Goal: Task Accomplishment & Management: Use online tool/utility

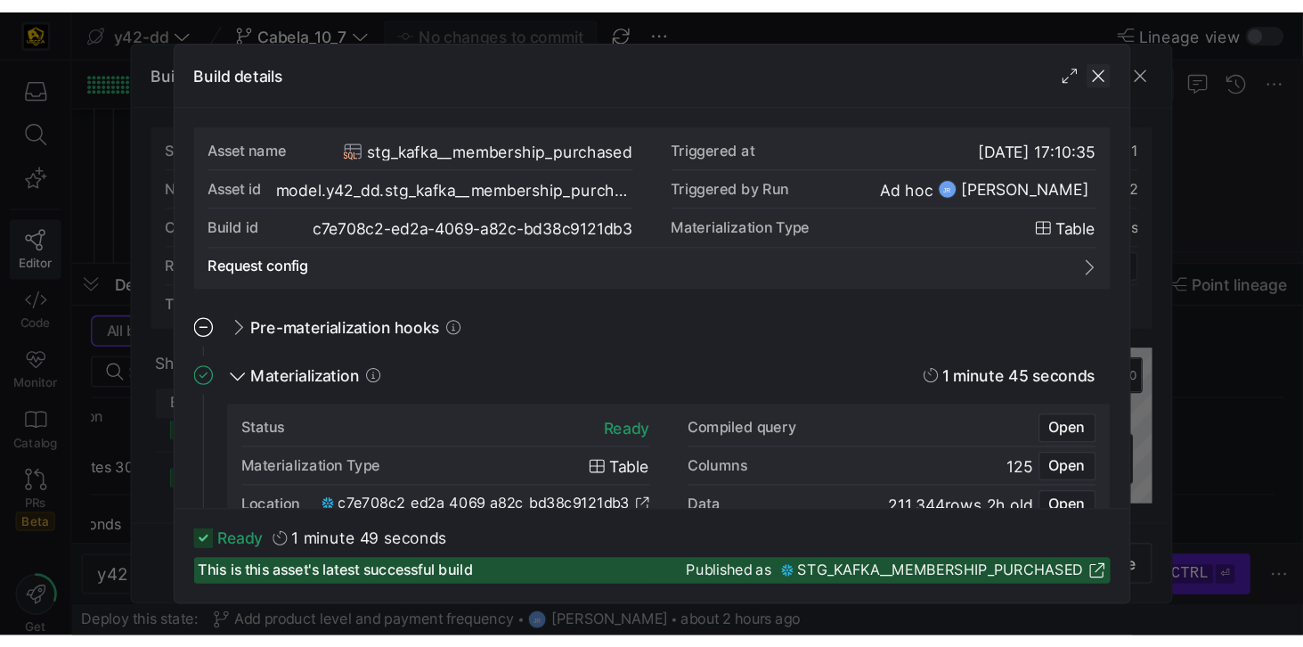
scroll to position [152, 0]
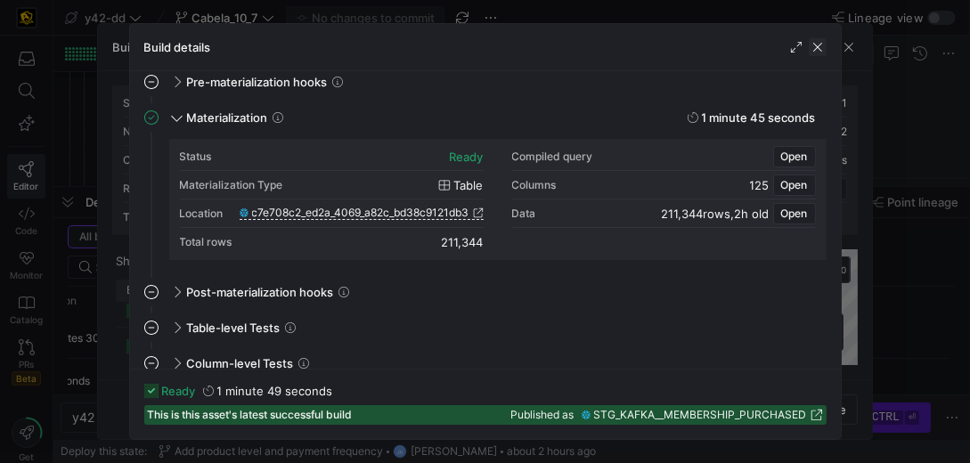
click at [816, 44] on span "button" at bounding box center [818, 47] width 18 height 18
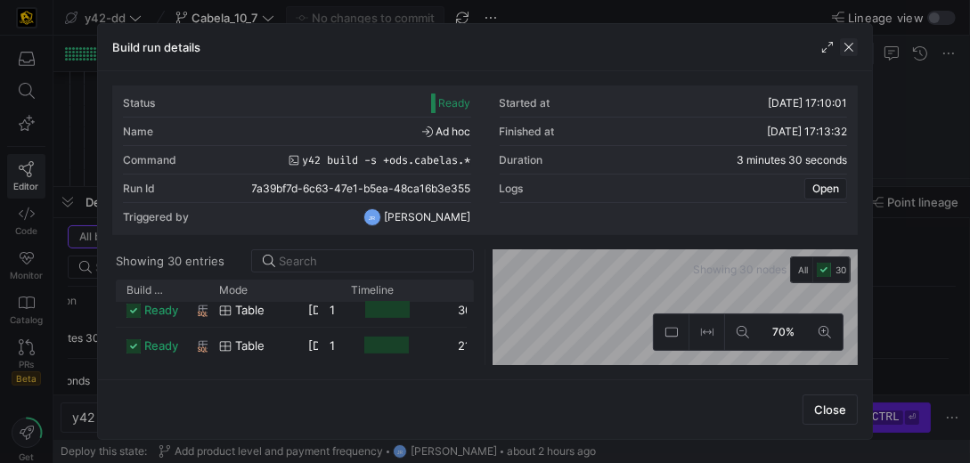
click at [855, 44] on span "button" at bounding box center [849, 47] width 18 height 18
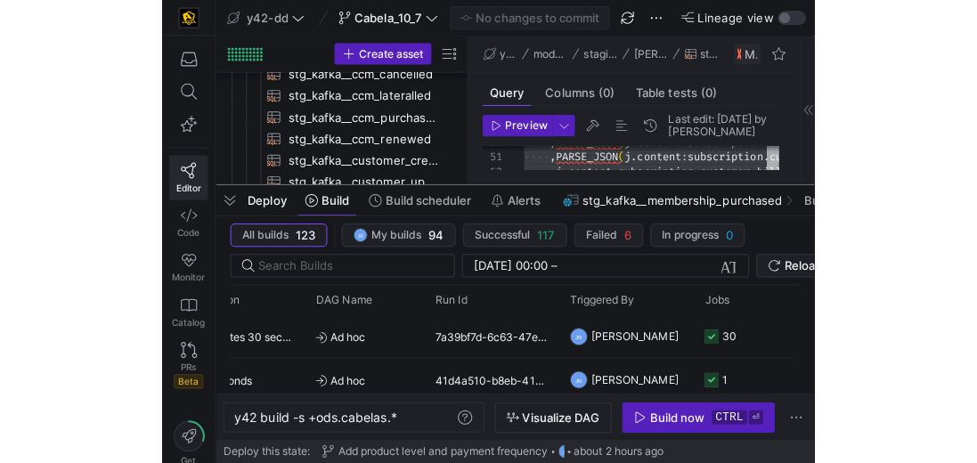
scroll to position [0, 0]
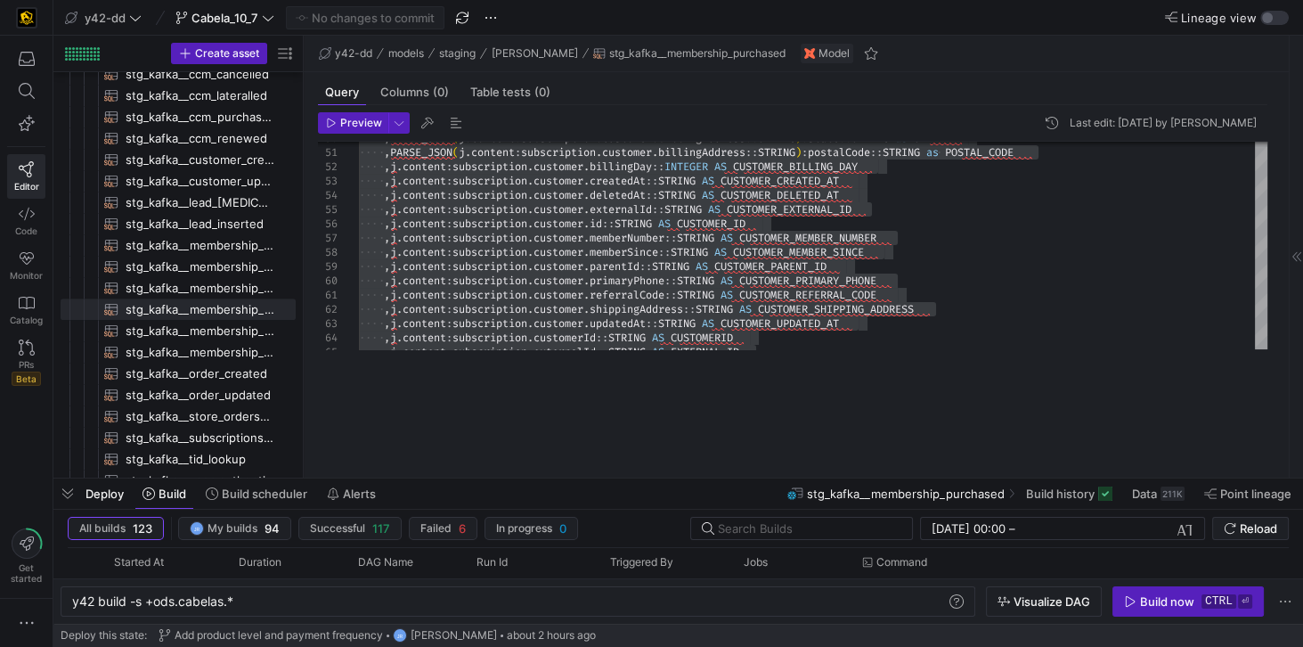
drag, startPoint x: 533, startPoint y: 369, endPoint x: 454, endPoint y: 386, distance: 80.2
click at [555, 462] on div at bounding box center [678, 478] width 1250 height 7
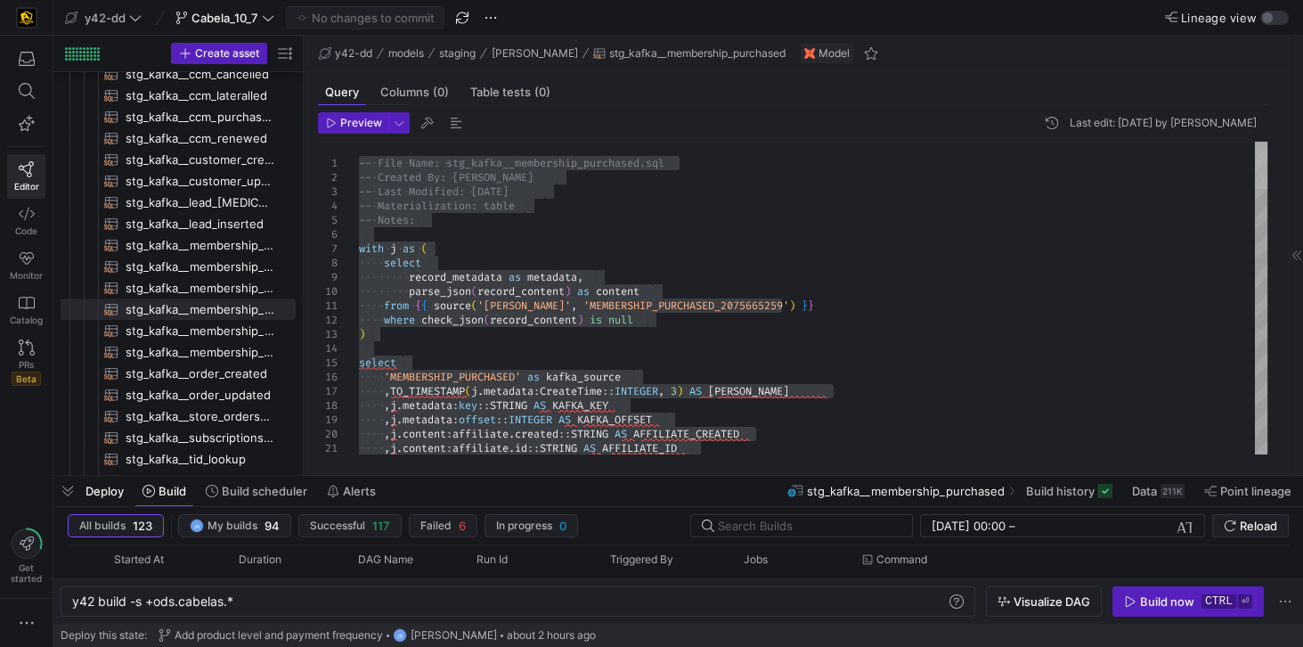
click at [969, 142] on div at bounding box center [1261, 165] width 12 height 47
click at [969, 149] on div at bounding box center [1261, 165] width 12 height 47
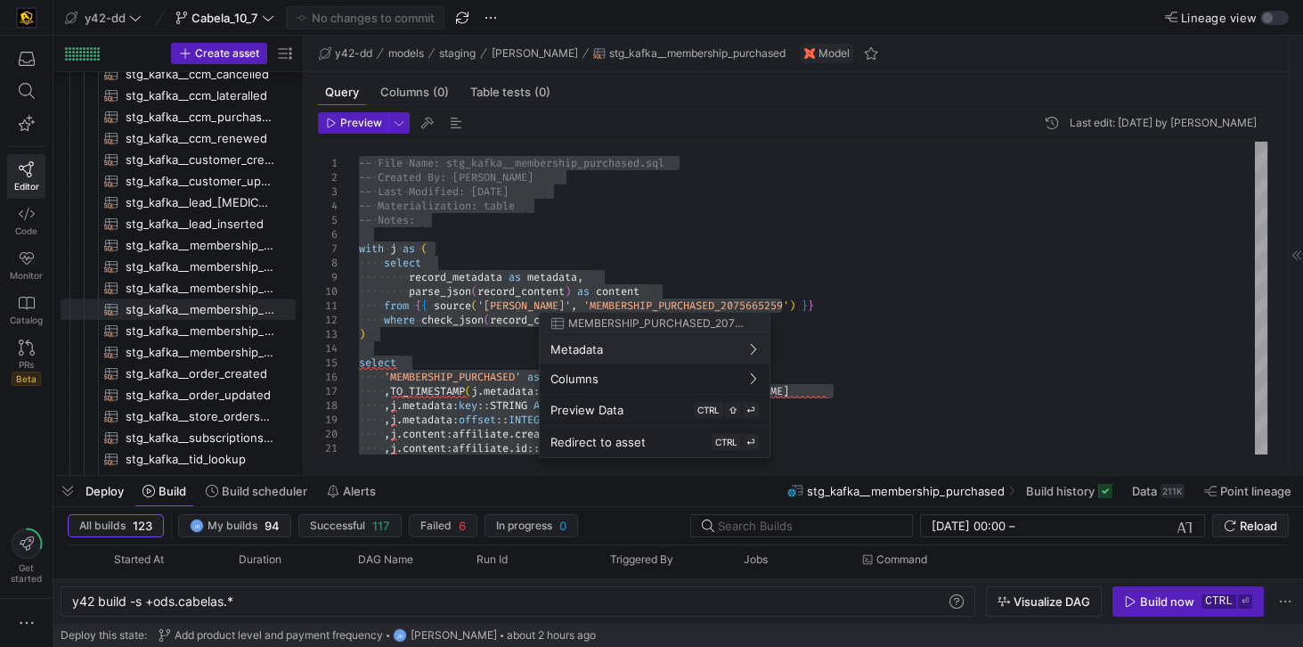
click at [903, 212] on div at bounding box center [651, 323] width 1303 height 647
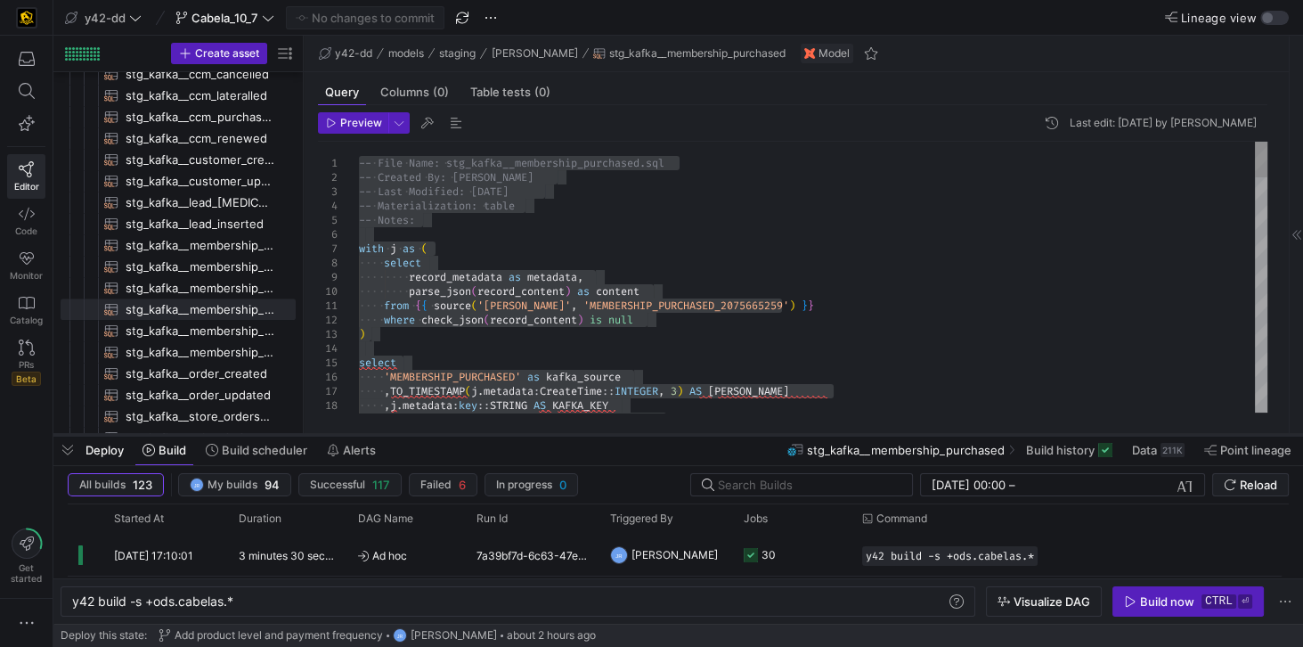
drag, startPoint x: 738, startPoint y: 474, endPoint x: 740, endPoint y: 433, distance: 41.0
click at [740, 433] on div at bounding box center [678, 434] width 1250 height 7
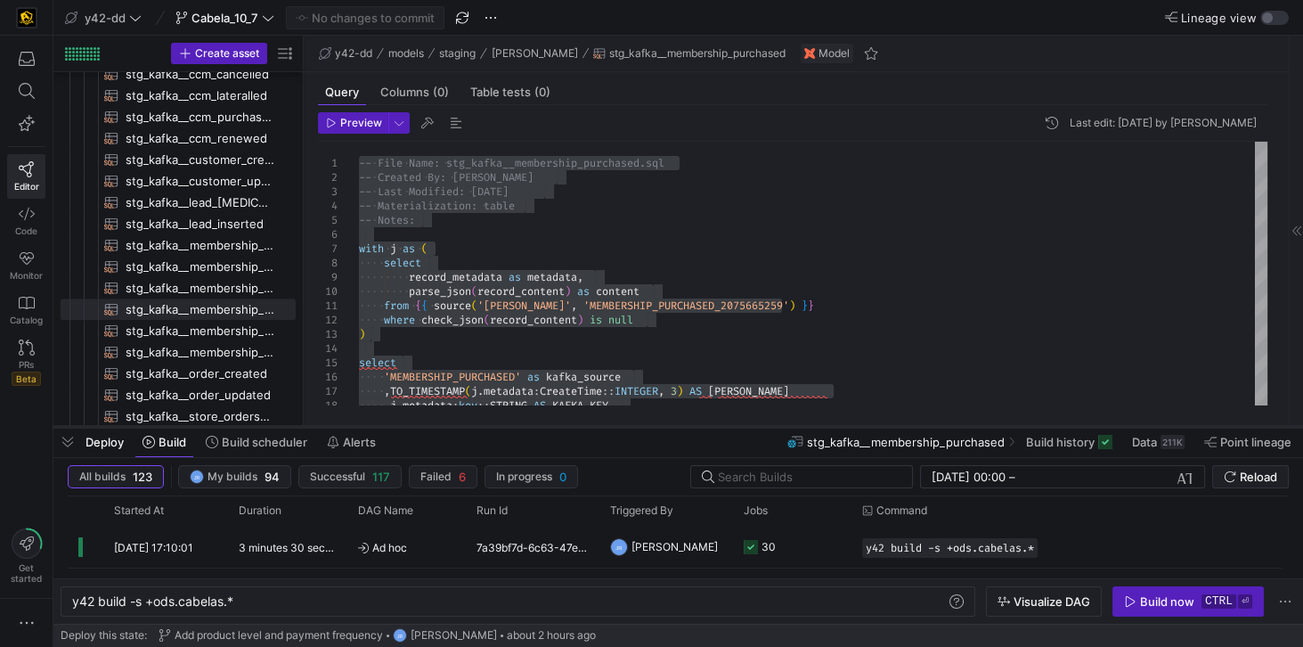
click at [685, 428] on div at bounding box center [678, 426] width 1250 height 7
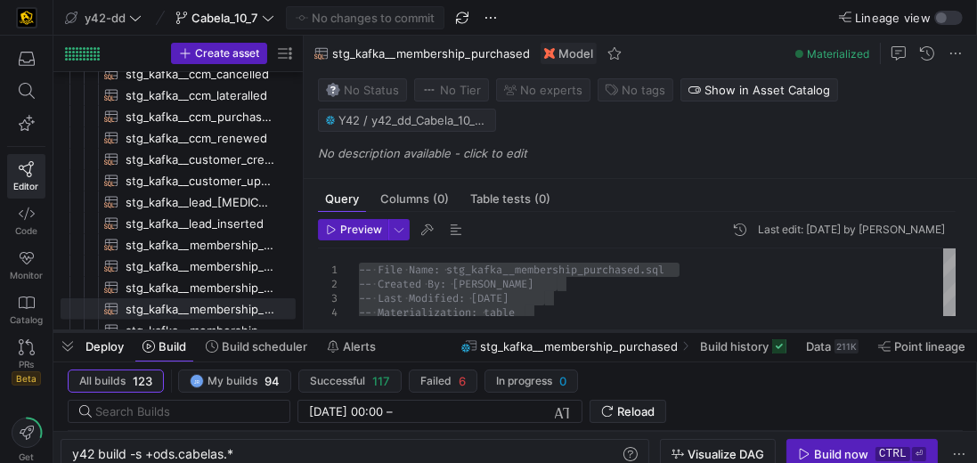
drag, startPoint x: 629, startPoint y: 241, endPoint x: 626, endPoint y: 329, distance: 88.2
click at [626, 329] on div at bounding box center [515, 331] width 924 height 7
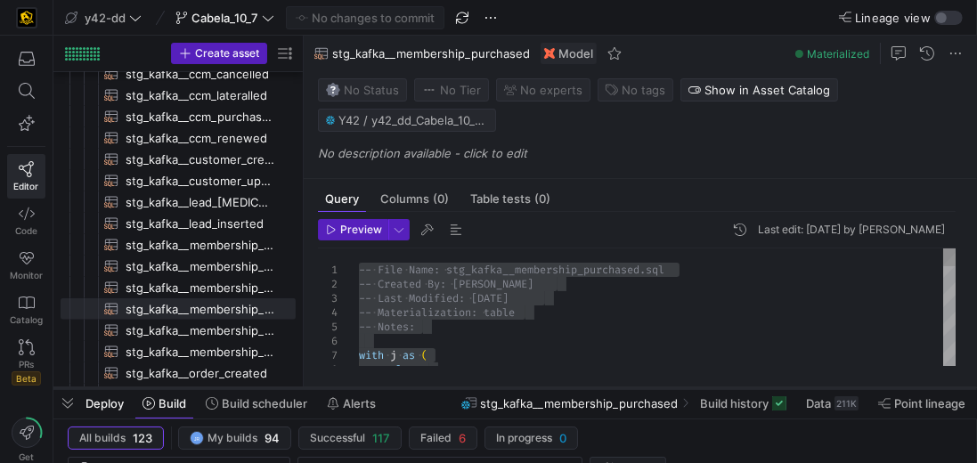
drag, startPoint x: 583, startPoint y: 331, endPoint x: 569, endPoint y: 388, distance: 58.6
click at [569, 388] on div at bounding box center [515, 388] width 924 height 7
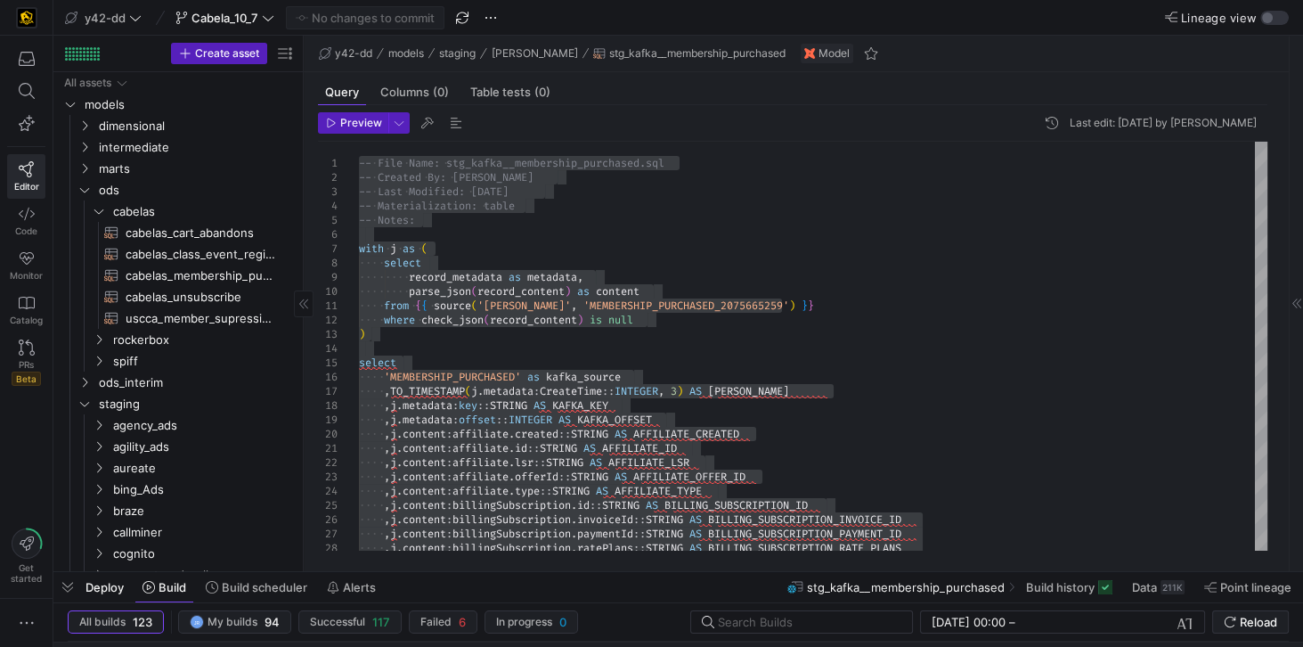
click at [133, 43] on div "Create asset" at bounding box center [177, 54] width 249 height 37
click at [192, 318] on span "uscca_member_supression​​​​​​​​​​" at bounding box center [201, 318] width 150 height 20
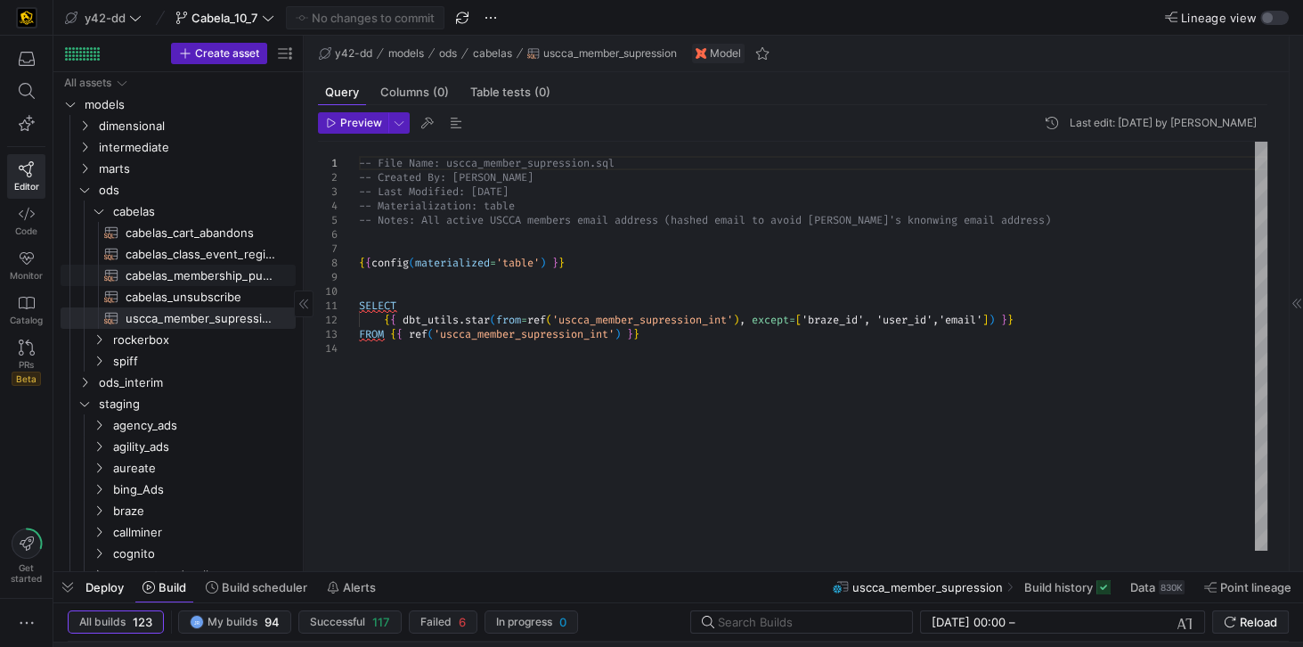
click at [195, 282] on span "cabelas_membership_purchase​​​​​​​​​​" at bounding box center [201, 275] width 150 height 20
type textarea "-- File Name: cabelas_membership_purchase.sql -- Created By: [PERSON_NAME] -- L…"
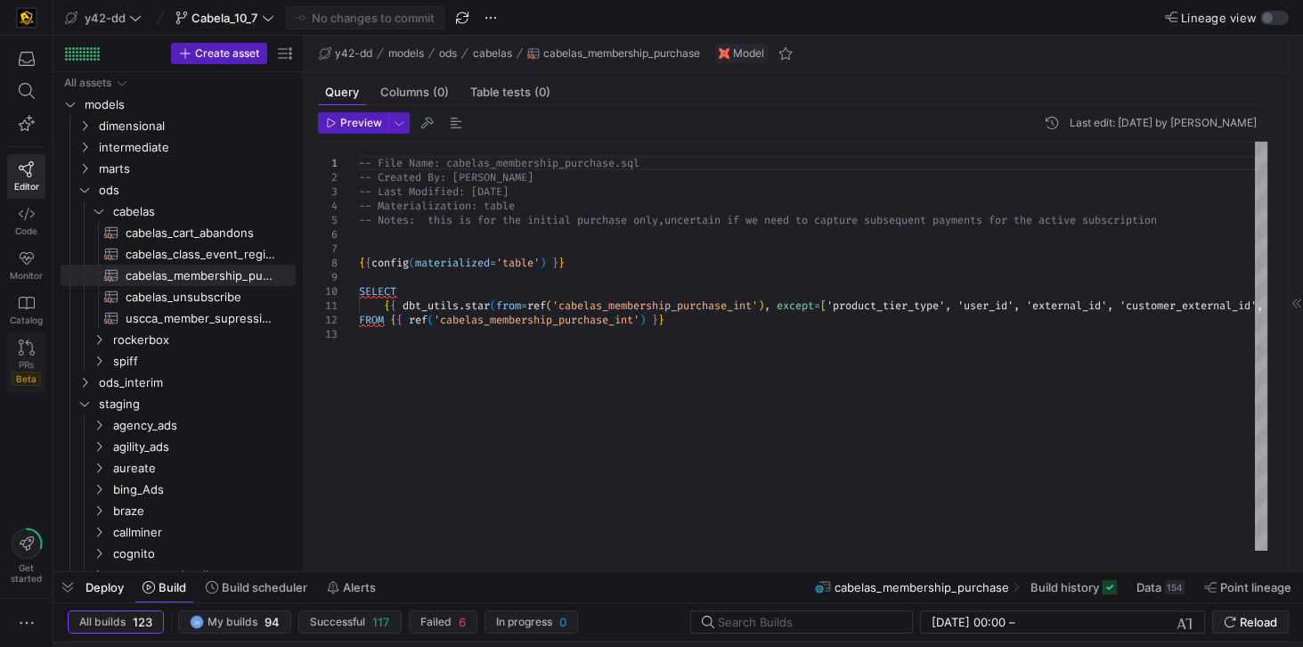
click at [37, 353] on link "PRs Beta" at bounding box center [26, 362] width 38 height 61
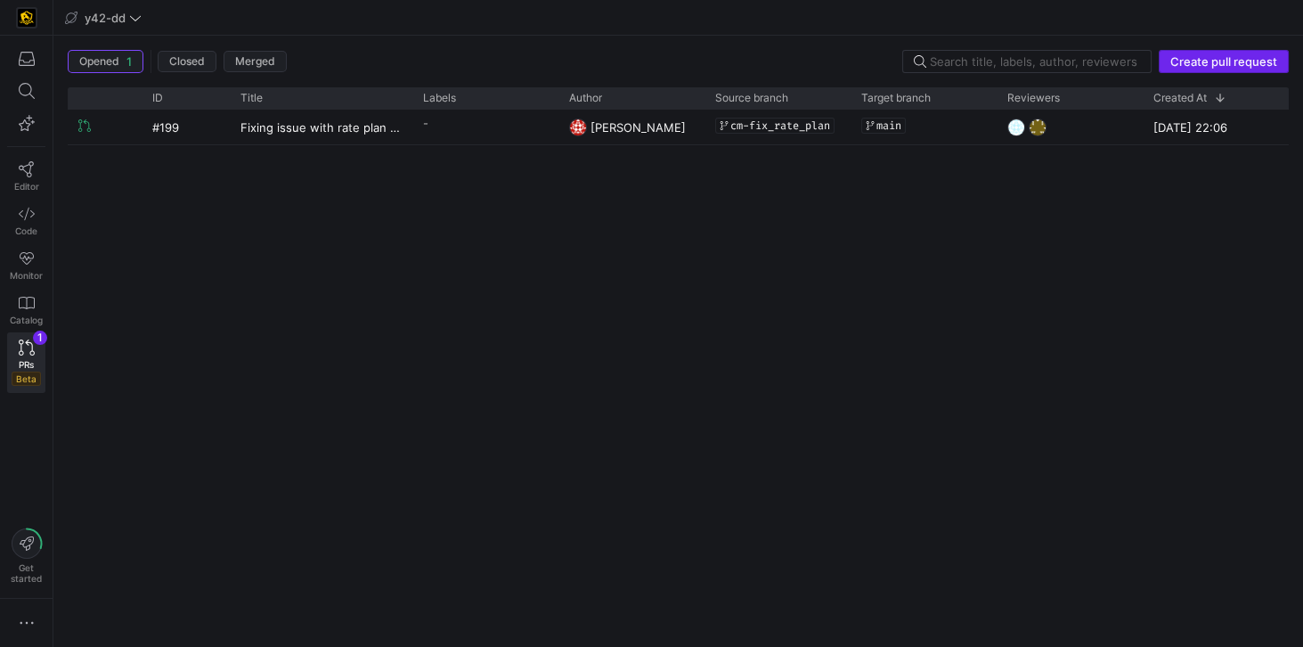
click at [969, 64] on span "Create pull request" at bounding box center [1223, 61] width 107 height 14
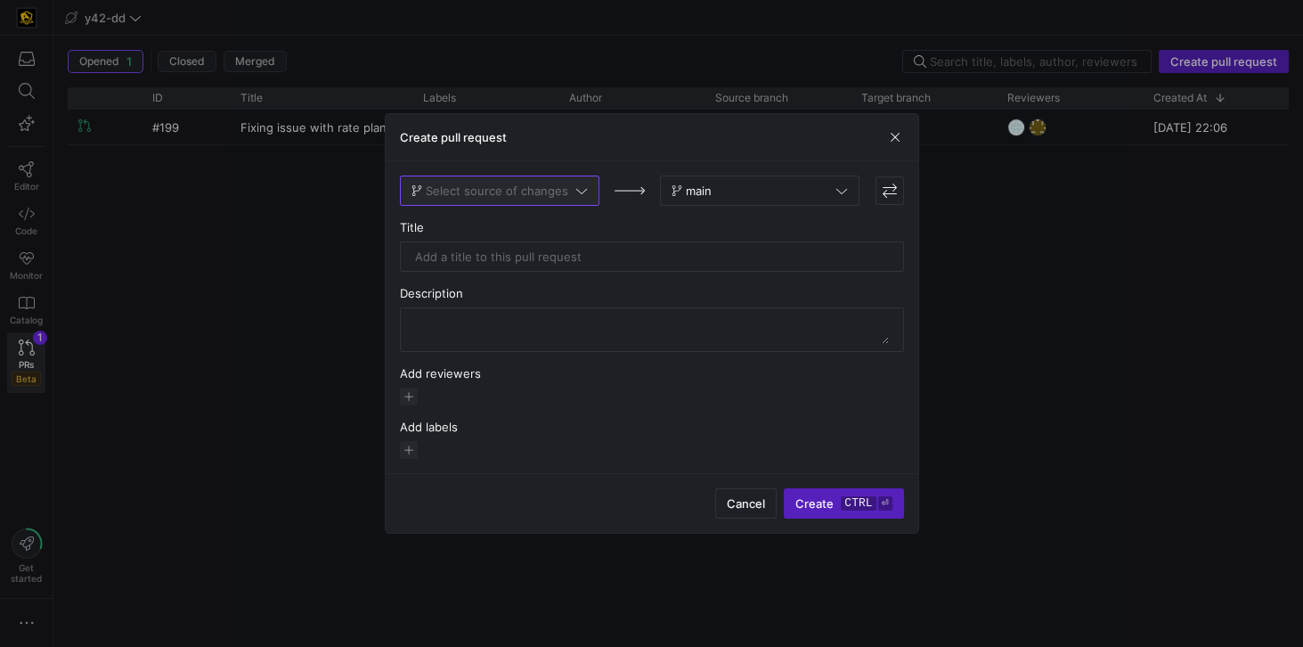
click at [555, 189] on span "Select source of changes" at bounding box center [497, 191] width 143 height 14
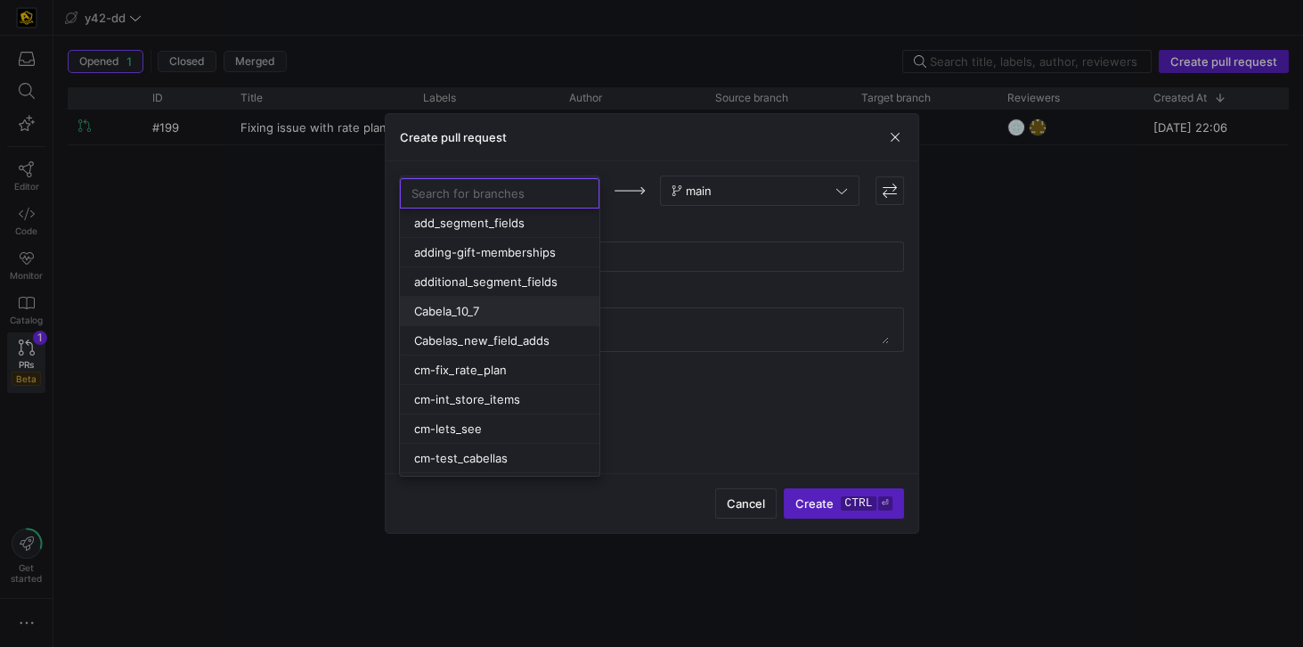
click at [478, 304] on span "Cabela_10_7" at bounding box center [446, 311] width 65 height 14
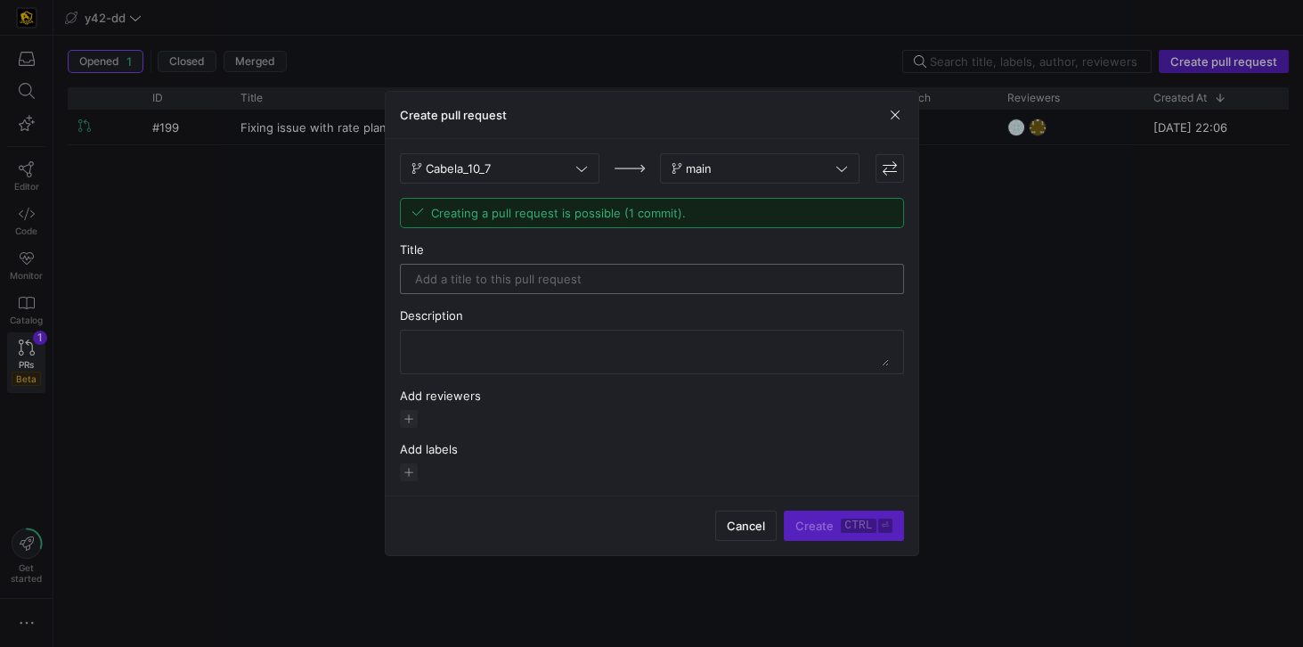
click at [471, 285] on input "text" at bounding box center [652, 279] width 474 height 14
type input "Add product level and payment freq."
click at [404, 419] on span "button" at bounding box center [409, 419] width 18 height 18
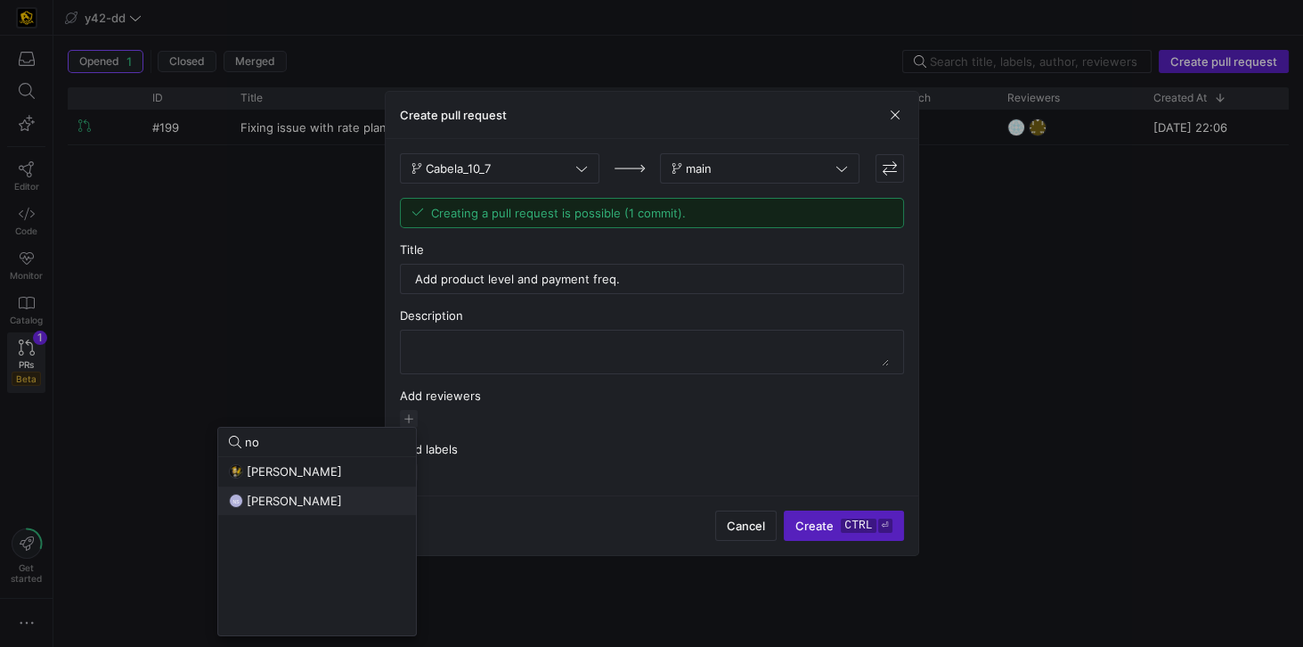
type input "no"
click at [337, 462] on div "NS [PERSON_NAME]" at bounding box center [317, 500] width 176 height 14
click at [621, 462] on div at bounding box center [651, 323] width 1303 height 647
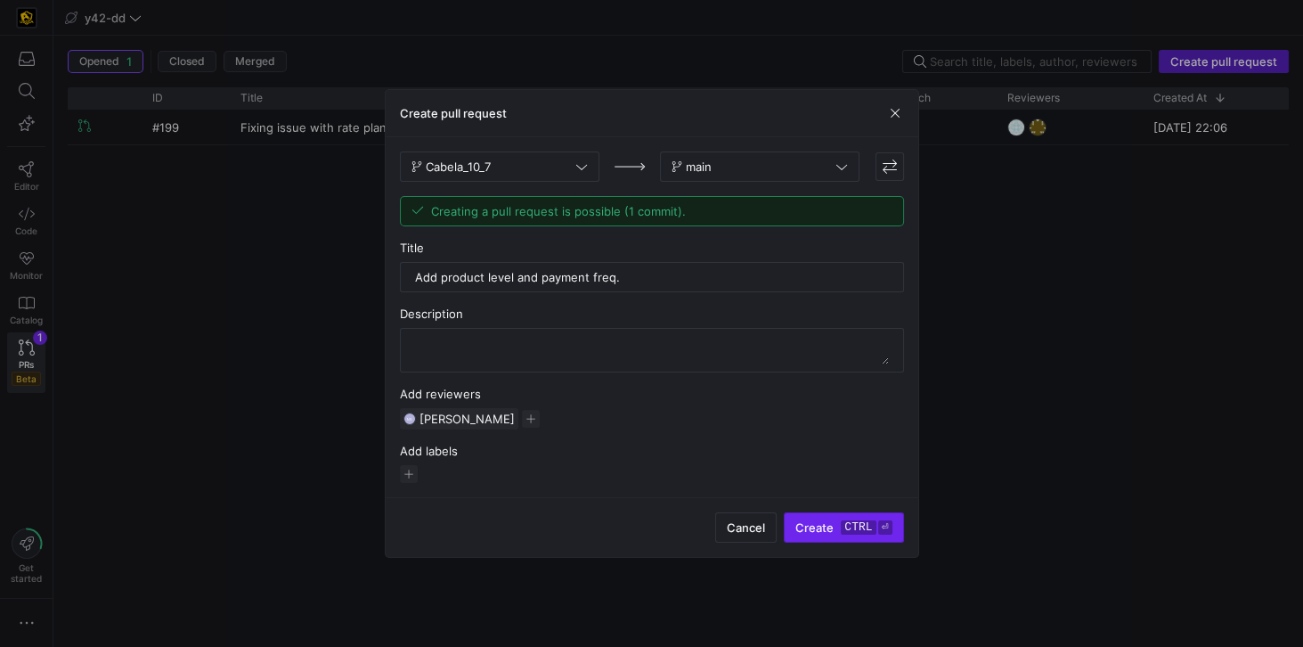
click at [820, 462] on span "Create ctrl ⏎" at bounding box center [843, 527] width 96 height 14
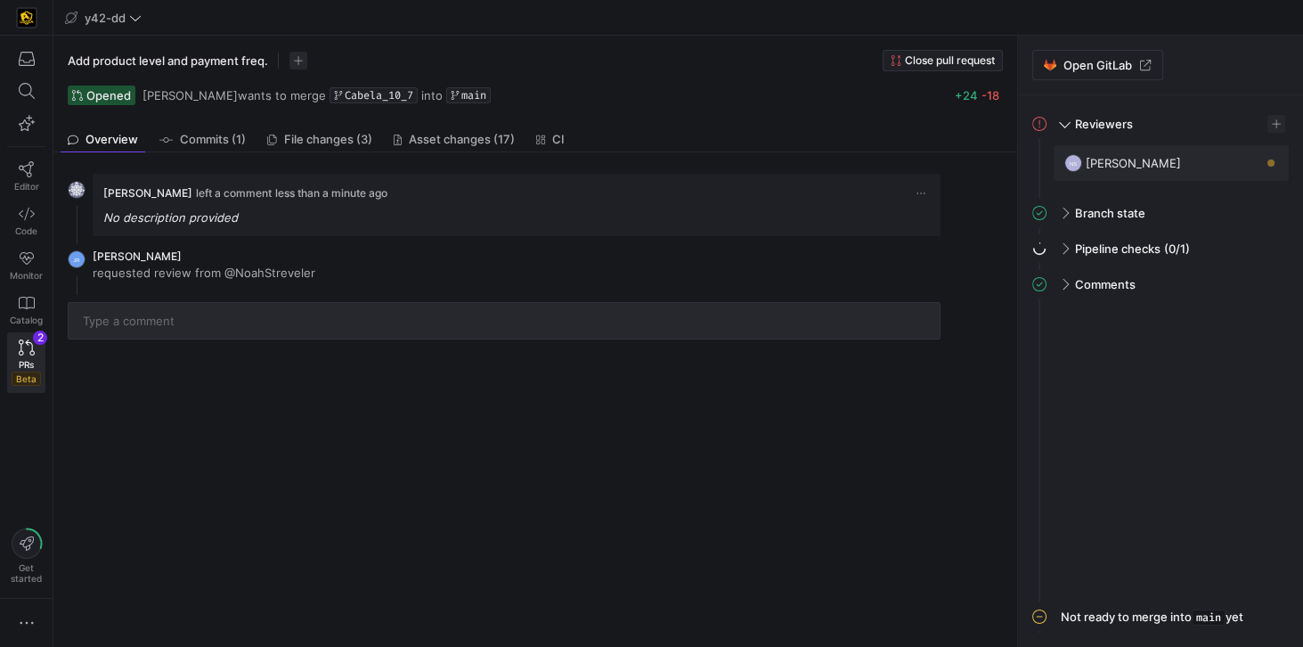
click at [616, 422] on div "[PERSON_NAME] left a comment less than a minute ago No description provided JR …" at bounding box center [531, 399] width 957 height 494
click at [453, 454] on div "[PERSON_NAME] left a comment 2 minutes ago No description provided JR [PERSON_N…" at bounding box center [531, 399] width 957 height 494
click at [36, 359] on div "PRs Beta" at bounding box center [26, 372] width 29 height 27
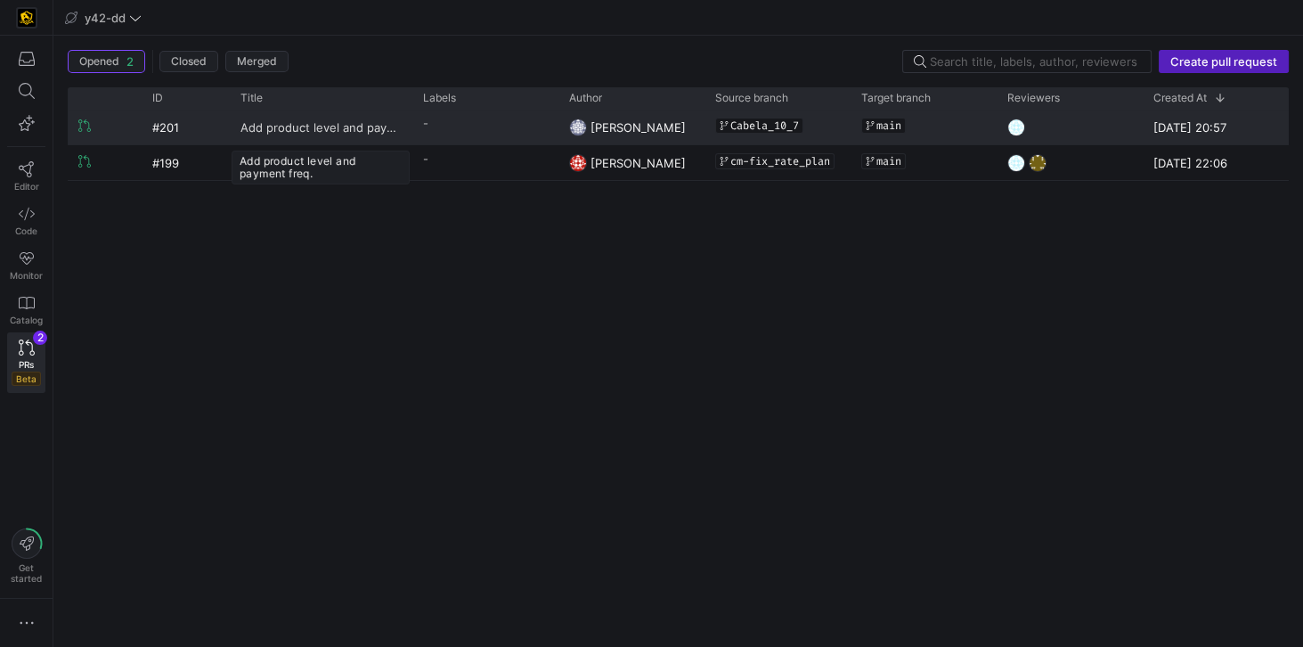
click at [372, 128] on span "Add product level and payment freq." at bounding box center [321, 126] width 161 height 33
